Goal: Find contact information: Obtain details needed to contact an individual or organization

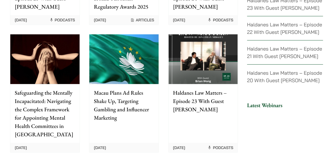
scroll to position [1346, 0]
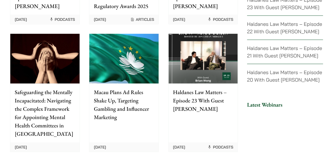
click at [51, 88] on p "Safeguarding the Mentally Incapacitated: Navigating the Complex Framework for A…" at bounding box center [45, 113] width 60 height 50
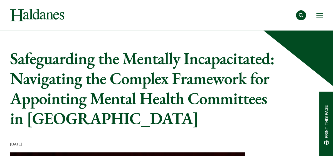
click at [0, 0] on link "Our Team" at bounding box center [0, 0] width 0 height 0
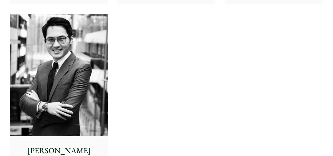
scroll to position [2272, 0]
click at [80, 59] on img at bounding box center [59, 75] width 98 height 122
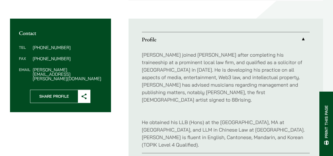
scroll to position [187, 0]
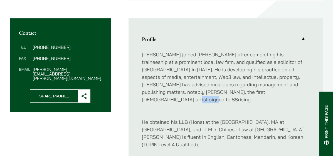
drag, startPoint x: 148, startPoint y: 100, endPoint x: 167, endPoint y: 100, distance: 18.6
click at [167, 100] on p "Christopher joined Haldanes after completing his traineeship at a prominent loc…" at bounding box center [226, 77] width 168 height 53
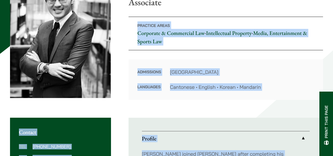
scroll to position [0, 0]
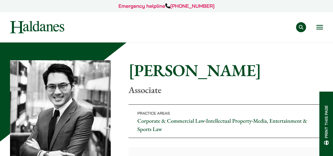
drag, startPoint x: 167, startPoint y: 100, endPoint x: 129, endPoint y: 157, distance: 68.4
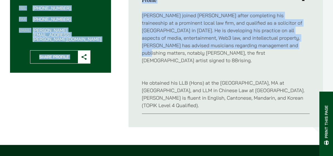
scroll to position [222, 0]
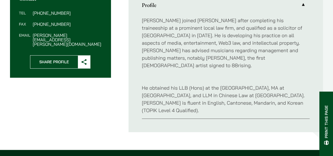
click at [162, 63] on p "Christopher joined Haldanes after completing his traineeship at a prominent loc…" at bounding box center [226, 43] width 168 height 53
drag, startPoint x: 148, startPoint y: 65, endPoint x: 166, endPoint y: 65, distance: 18.1
click at [166, 65] on p "Christopher joined Haldanes after completing his traineeship at a prominent loc…" at bounding box center [226, 43] width 168 height 53
copy p "88rising"
click at [135, 76] on ul "Profile Christopher joined Haldanes after completing his traineeship at a promi…" at bounding box center [225, 58] width 194 height 148
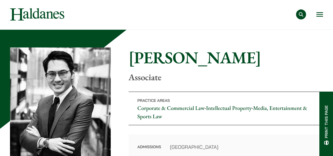
scroll to position [0, 0]
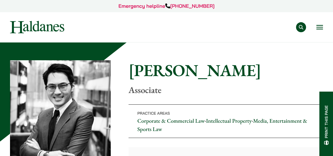
click at [0, 0] on link "Our Team" at bounding box center [0, 0] width 0 height 0
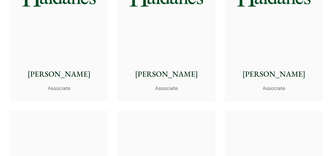
scroll to position [2001, 0]
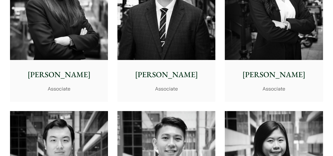
click at [155, 73] on p "Eugene Huang" at bounding box center [166, 75] width 89 height 12
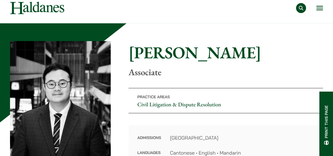
scroll to position [20, 0]
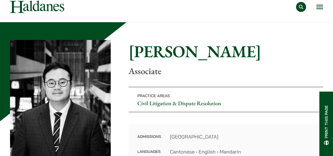
click at [154, 104] on link "Civil Litigation & Dispute Resolution" at bounding box center [179, 103] width 84 height 7
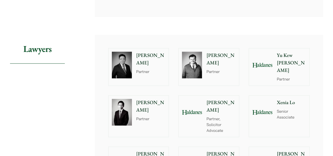
scroll to position [534, 0]
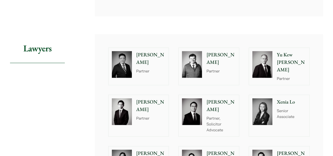
click at [138, 102] on div "Henry Ma Partner" at bounding box center [152, 115] width 34 height 41
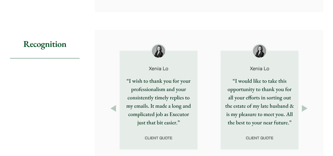
scroll to position [761, 0]
click at [261, 78] on p "“I would like to take this opportunity to thank you for all your efforts in sor…" at bounding box center [259, 102] width 69 height 50
click at [303, 103] on button "Next" at bounding box center [305, 108] width 10 height 10
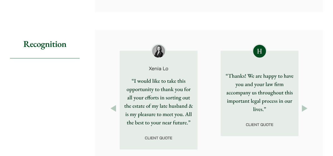
click at [303, 103] on button "Next" at bounding box center [305, 108] width 10 height 10
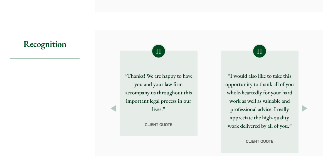
click at [303, 103] on button "Next" at bounding box center [305, 108] width 10 height 10
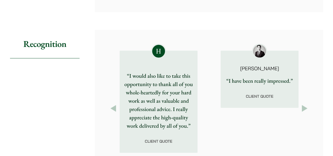
click at [303, 103] on button "Next" at bounding box center [305, 108] width 10 height 10
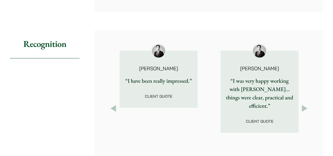
click at [303, 103] on button "Next" at bounding box center [305, 108] width 10 height 10
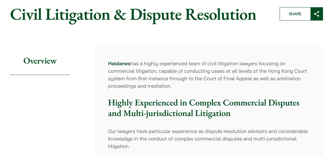
scroll to position [0, 0]
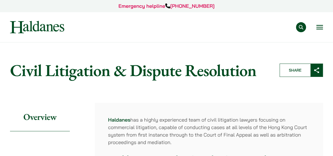
click at [0, 0] on link "Our Team" at bounding box center [0, 0] width 0 height 0
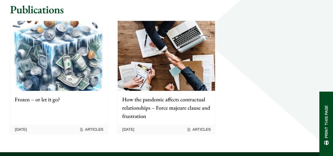
scroll to position [435, 0]
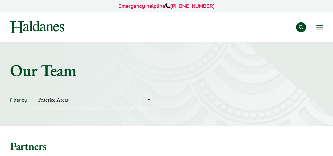
click at [0, 0] on link "Community Work" at bounding box center [0, 0] width 0 height 0
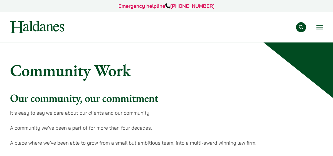
click at [0, 0] on link "Contact" at bounding box center [0, 0] width 0 height 0
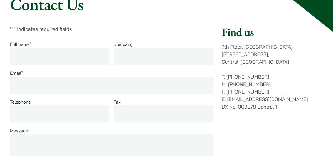
scroll to position [66, 0]
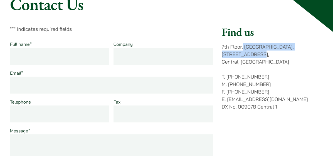
drag, startPoint x: 235, startPoint y: 54, endPoint x: 243, endPoint y: 46, distance: 11.6
click at [243, 46] on p "[STREET_ADDRESS]" at bounding box center [272, 54] width 101 height 23
